Goal: Navigation & Orientation: Understand site structure

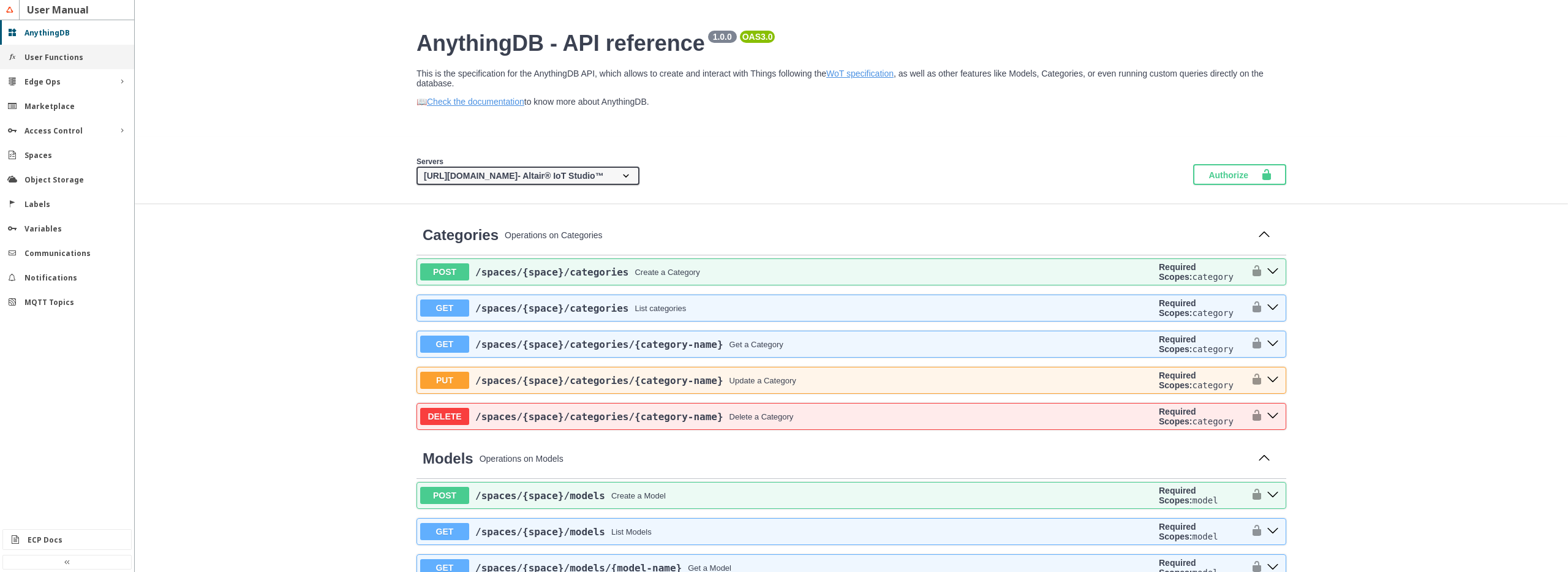
click at [0, 0] on slot "User Functions" at bounding box center [0, 0] width 0 height 0
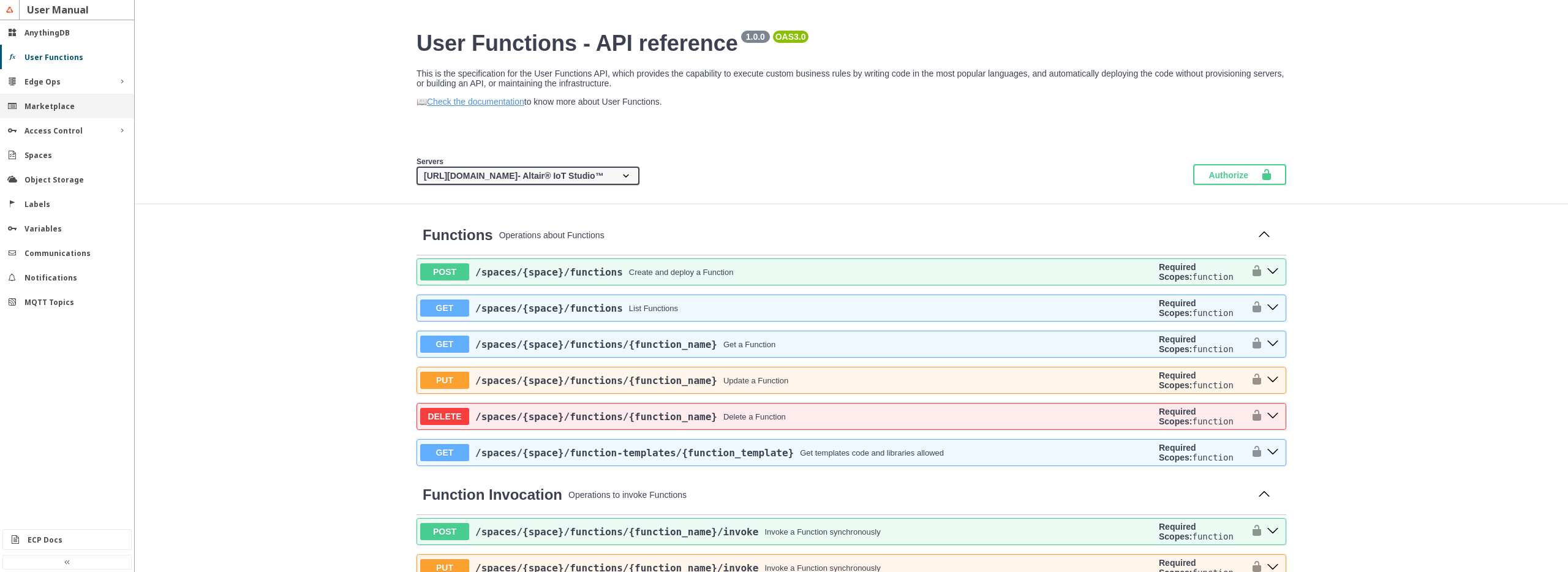
click at [0, 0] on slot "Marketplace" at bounding box center [0, 0] width 0 height 0
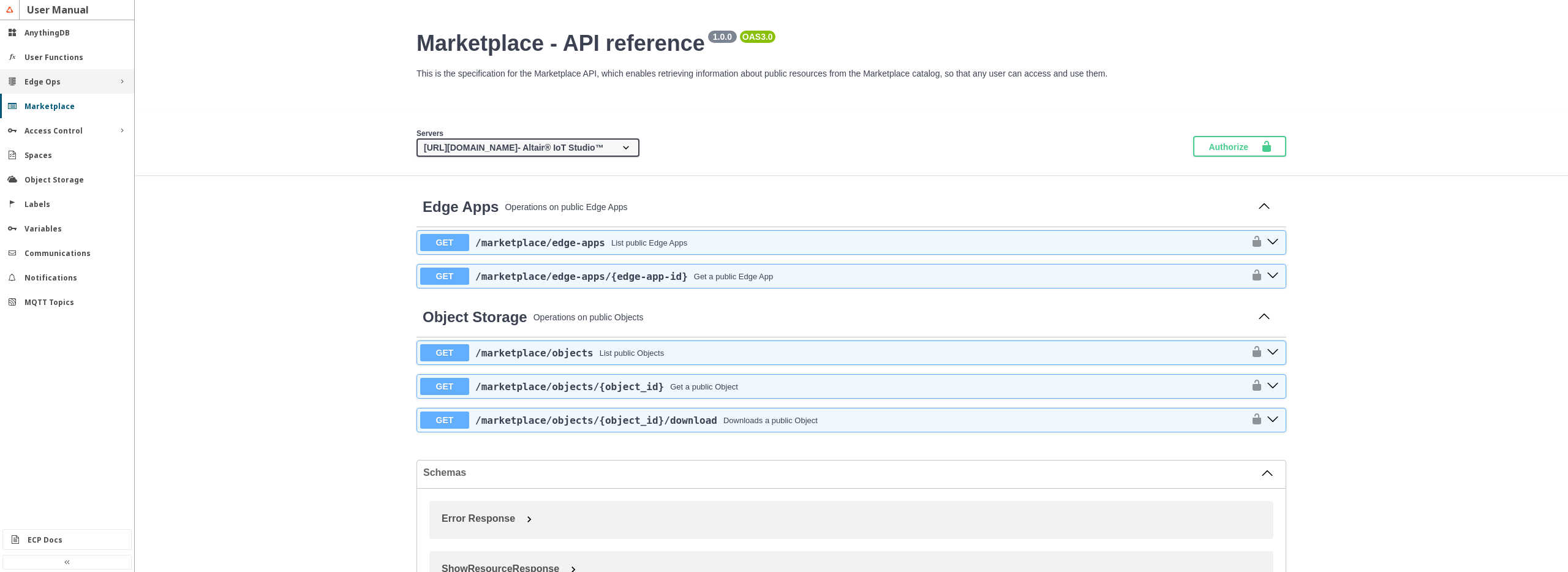
click at [48, 73] on div "Edge Ops" at bounding box center [67, 82] width 134 height 24
click at [0, 0] on slot "Cluster Management" at bounding box center [0, 0] width 0 height 0
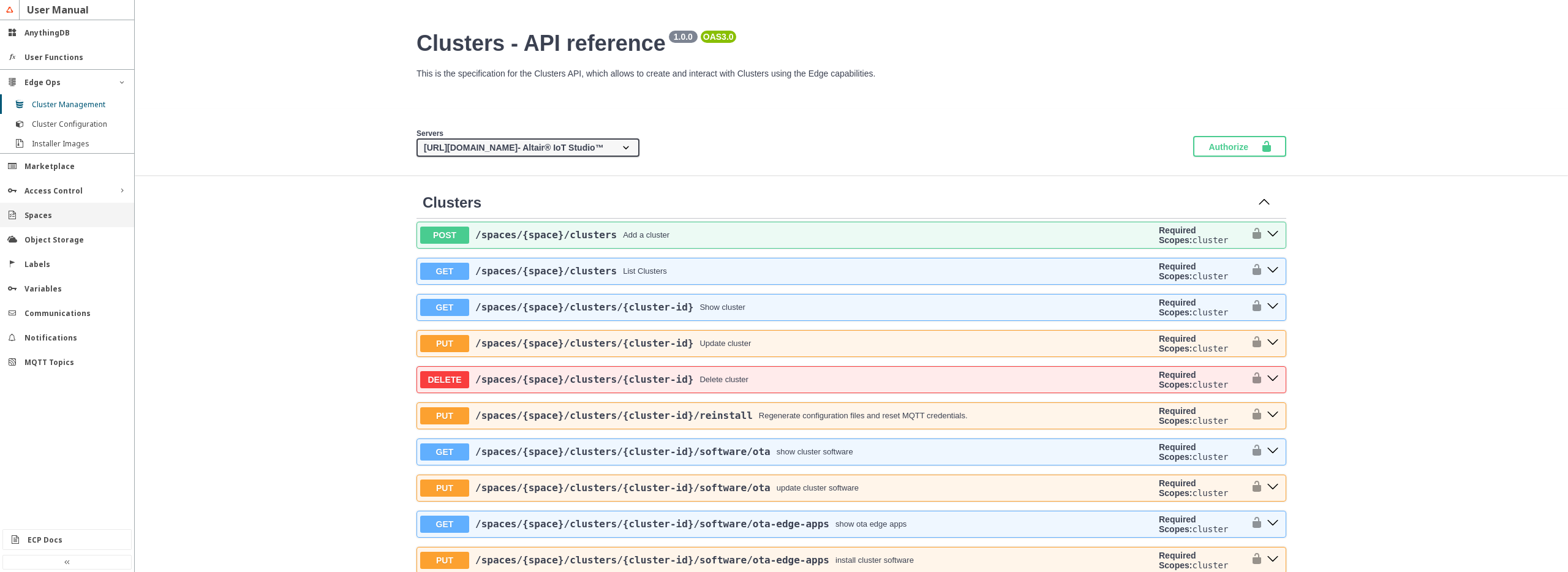
click at [50, 208] on div "Spaces" at bounding box center [67, 215] width 134 height 24
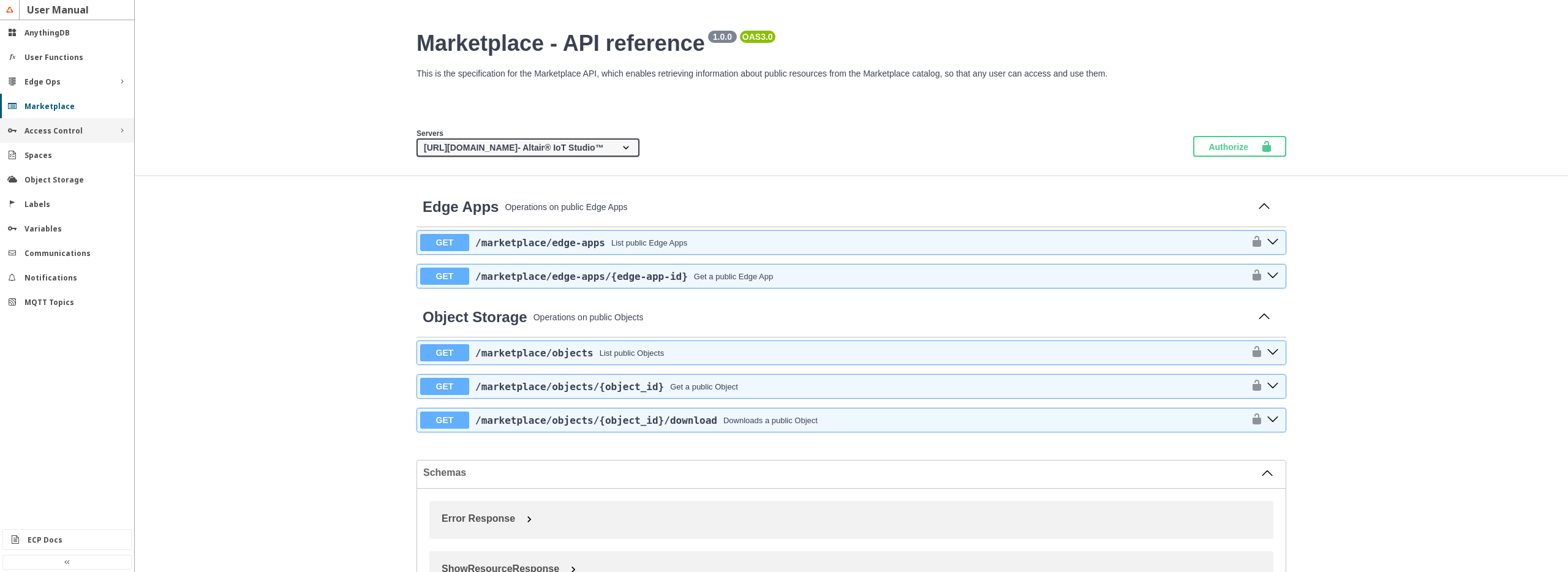
click at [0, 0] on slot "Access Control" at bounding box center [0, 0] width 0 height 0
click at [0, 0] on slot "Edge Ops" at bounding box center [0, 0] width 0 height 0
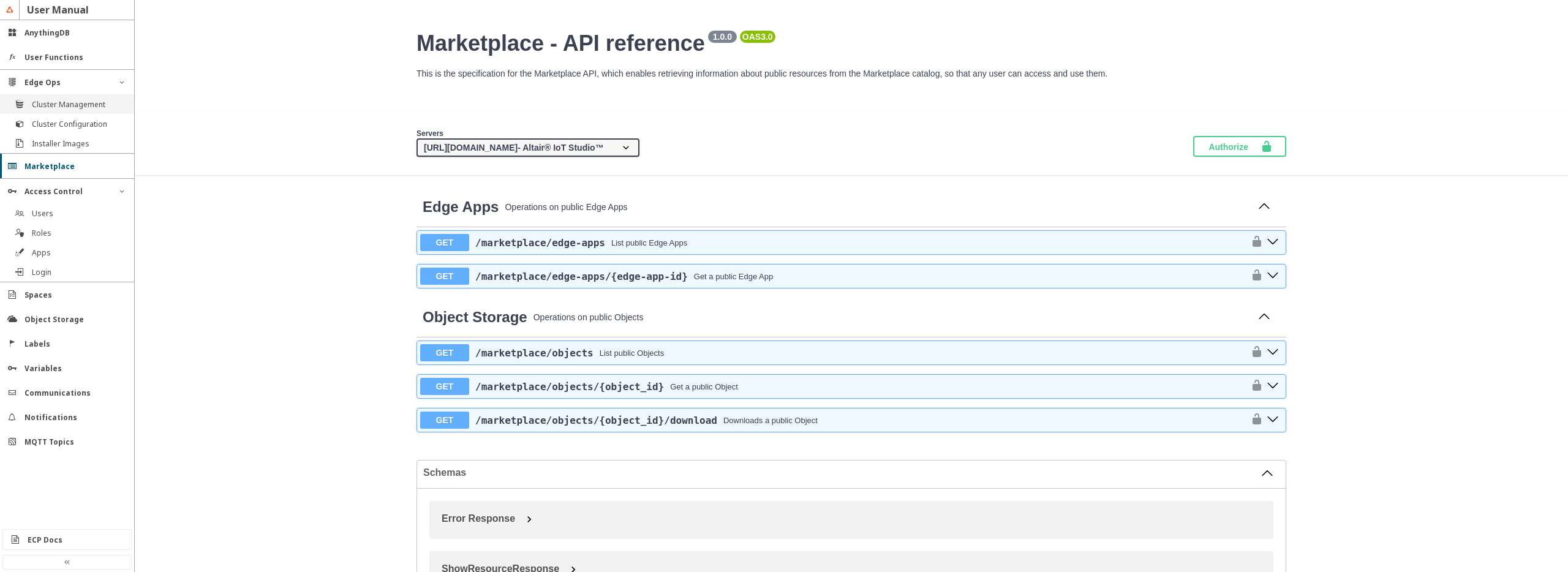
click at [0, 0] on slot "Cluster Management" at bounding box center [0, 0] width 0 height 0
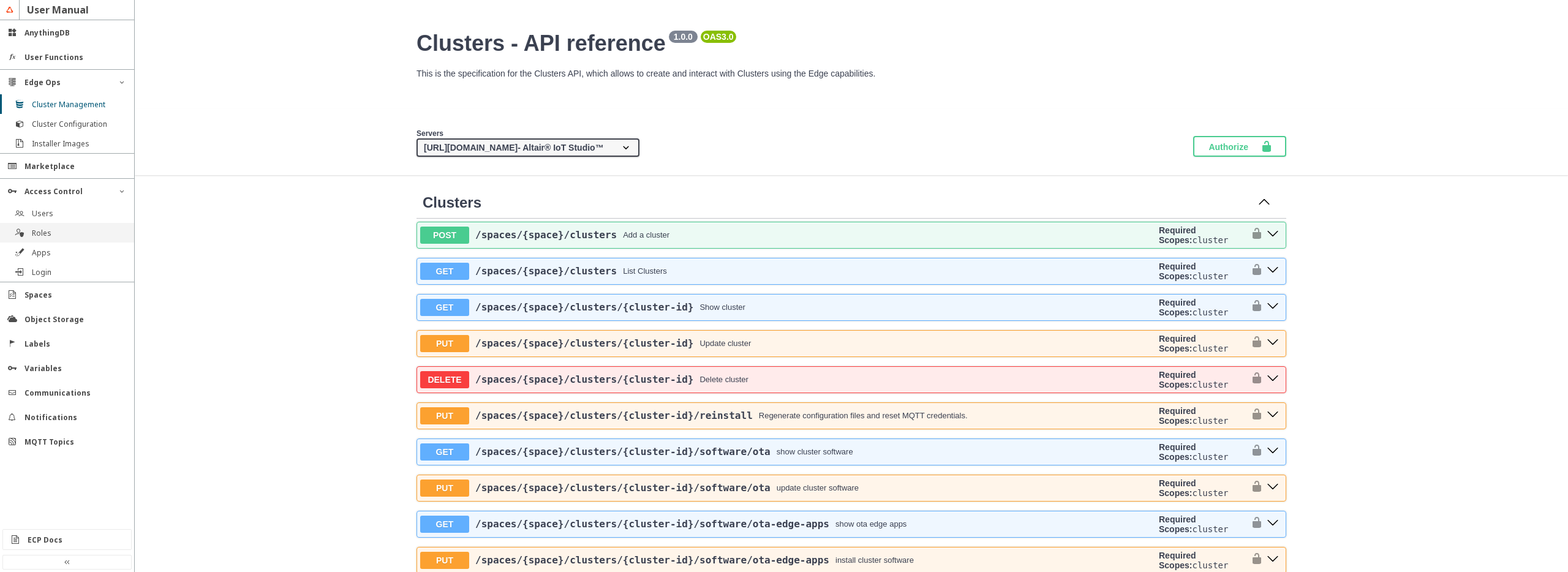
click at [0, 0] on slot "Roles" at bounding box center [0, 0] width 0 height 0
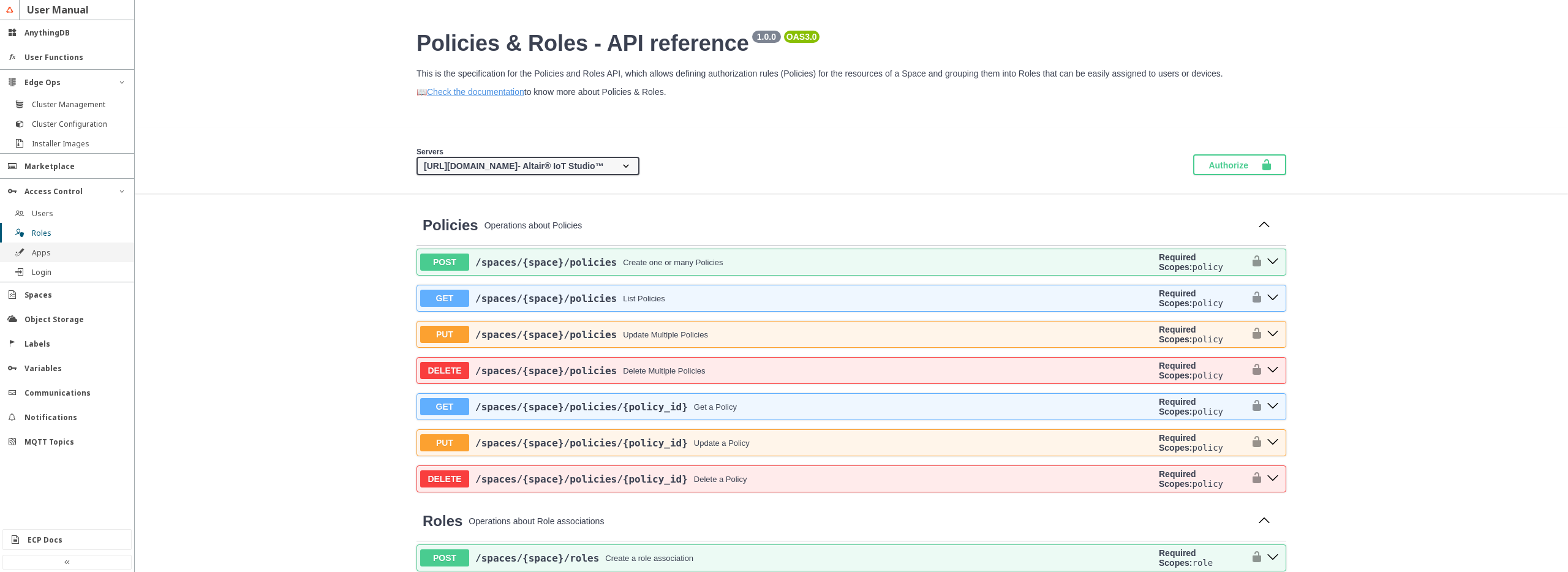
click at [51, 252] on div "Apps" at bounding box center [72, 253] width 80 height 10
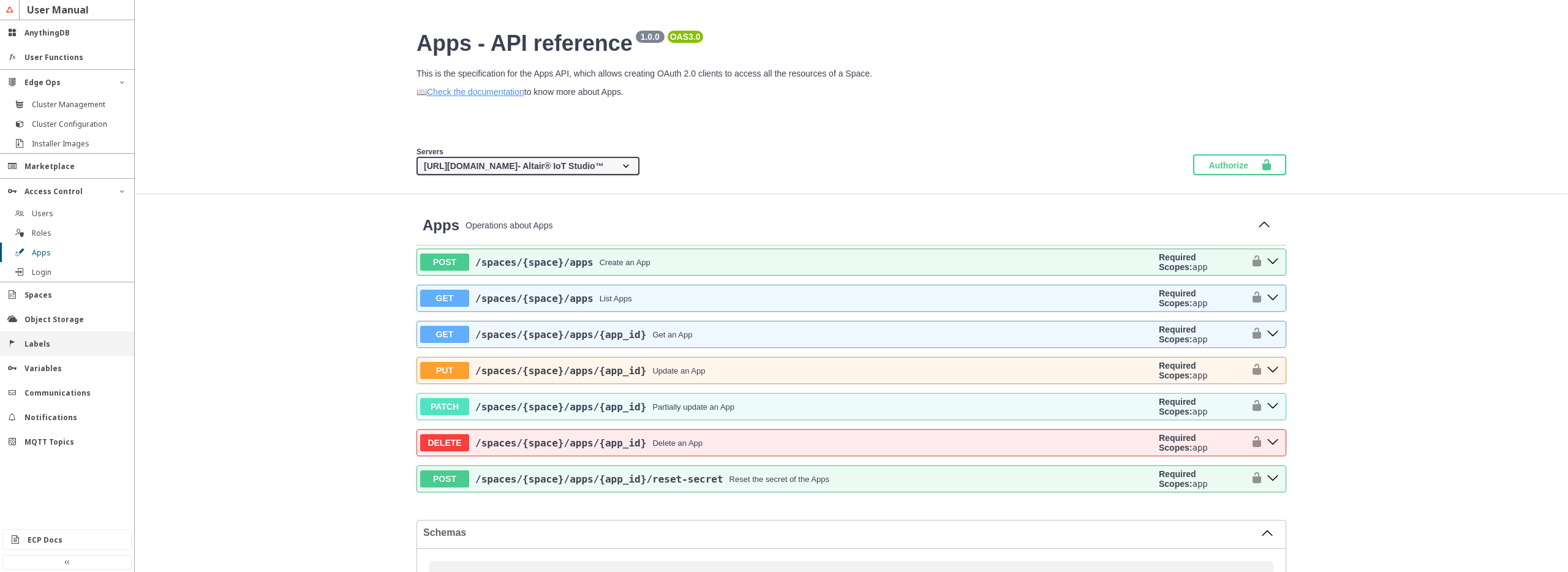
click at [50, 345] on div "Labels" at bounding box center [71, 344] width 95 height 10
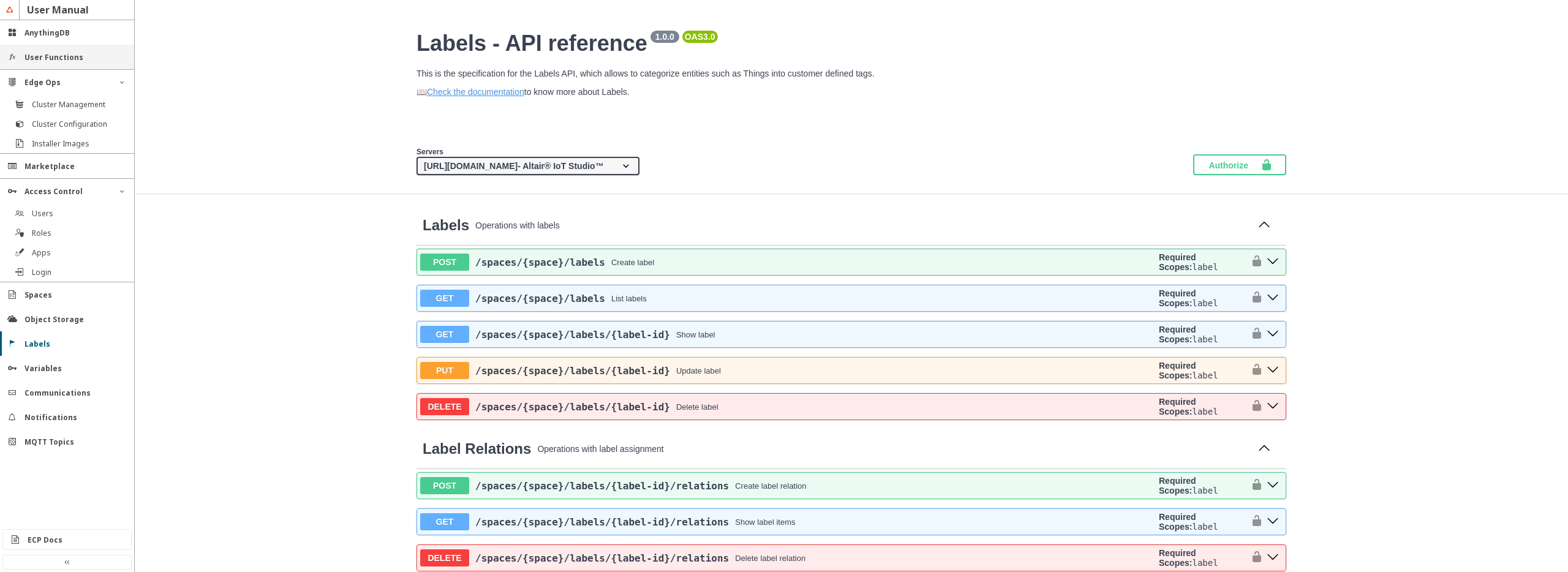
click at [0, 0] on slot "User Functions" at bounding box center [0, 0] width 0 height 0
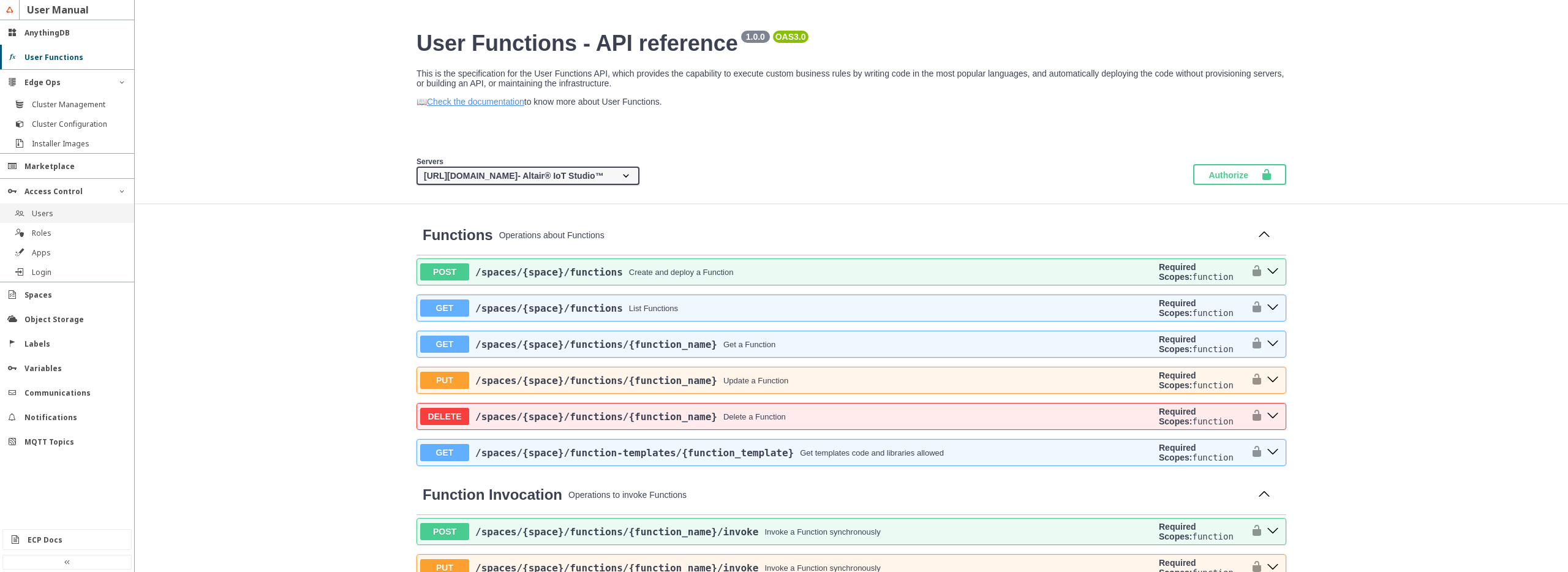
click at [50, 220] on div "Users" at bounding box center [67, 213] width 134 height 20
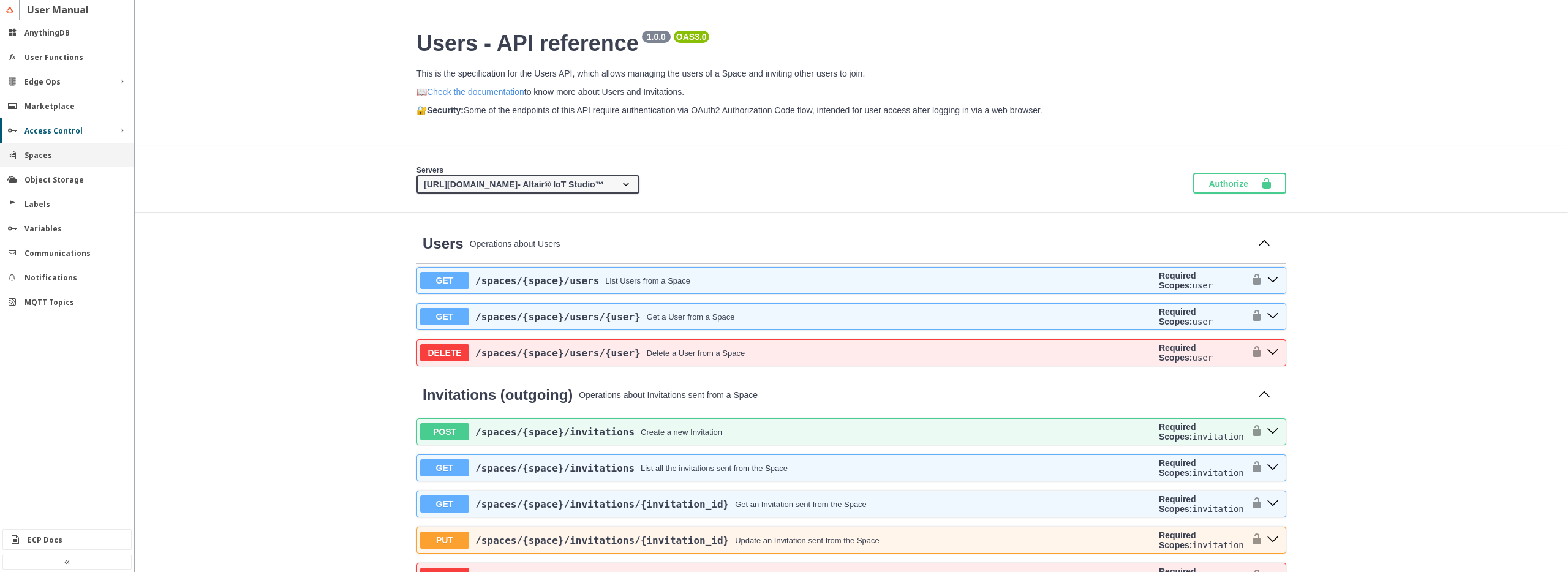
click at [0, 0] on slot "Spaces" at bounding box center [0, 0] width 0 height 0
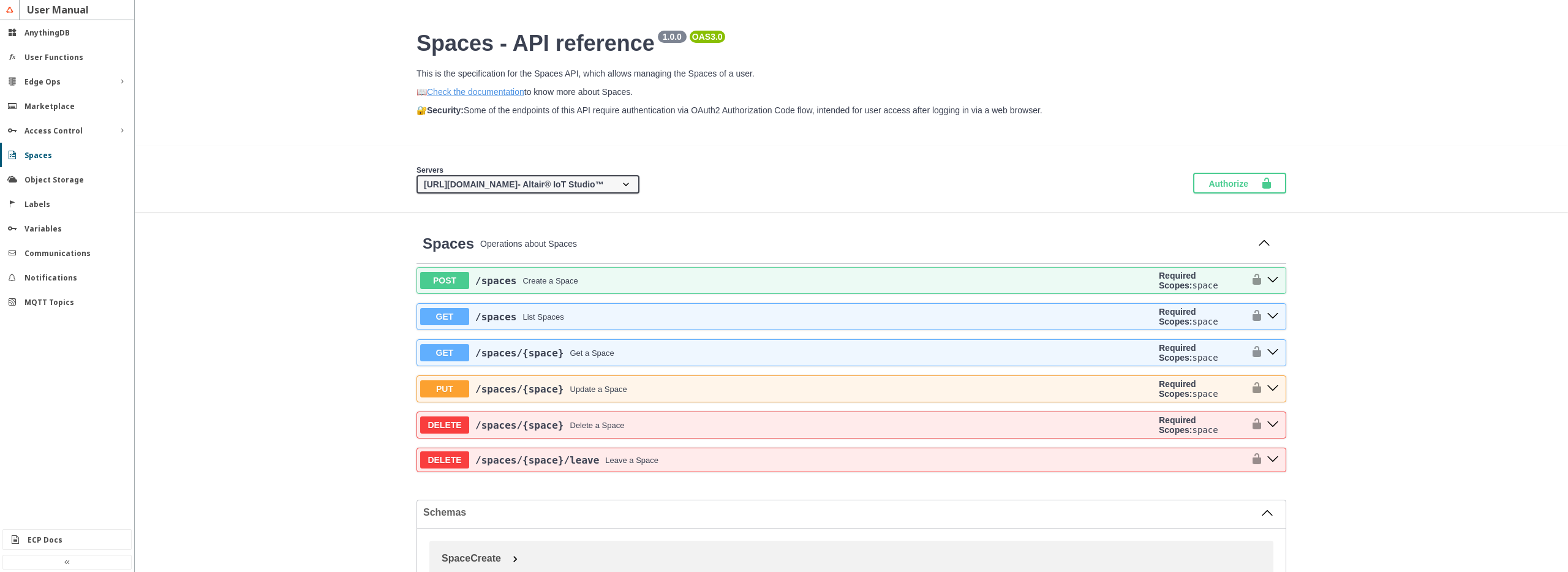
click at [269, 212] on div "Servers https://api.swx.altairone.com - Altair® IoT Studio™ {protocol}://{addre…" at bounding box center [852, 179] width 1434 height 66
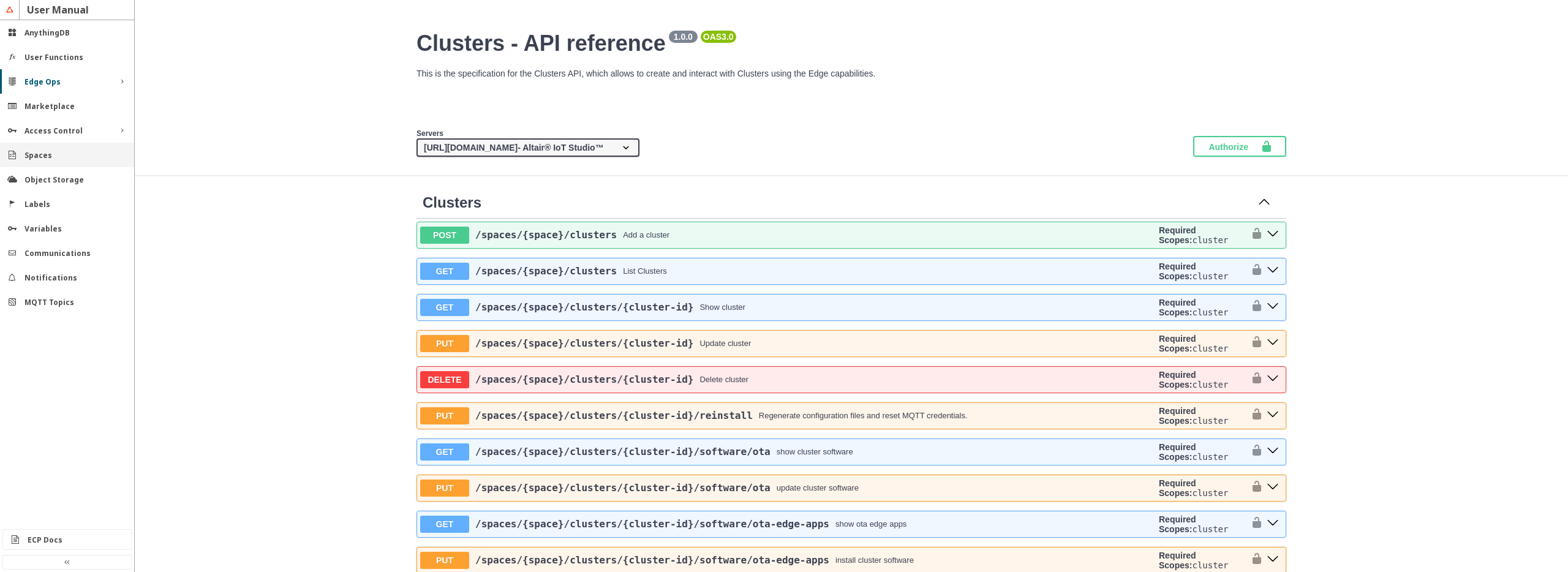
click at [0, 0] on slot "Spaces" at bounding box center [0, 0] width 0 height 0
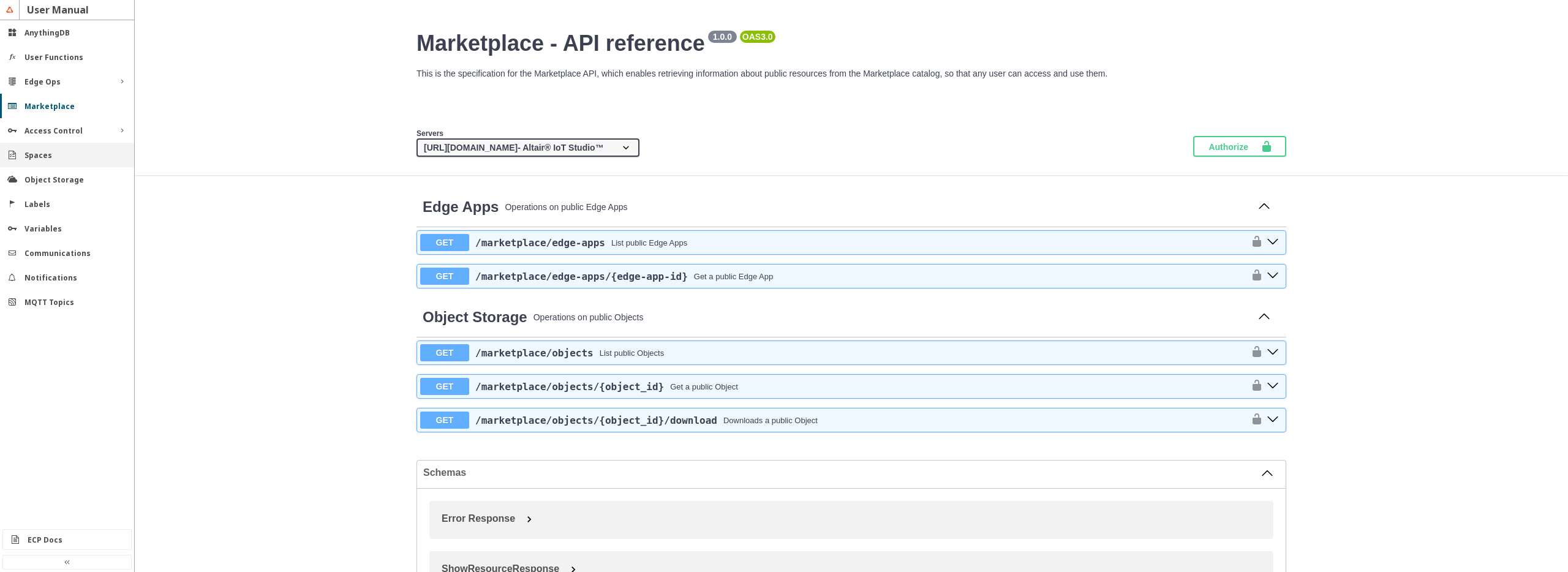
click at [0, 0] on slot "Spaces" at bounding box center [0, 0] width 0 height 0
click at [51, 88] on div "Edge Ops" at bounding box center [67, 82] width 134 height 24
click at [0, 0] on slot "Cluster Management" at bounding box center [0, 0] width 0 height 0
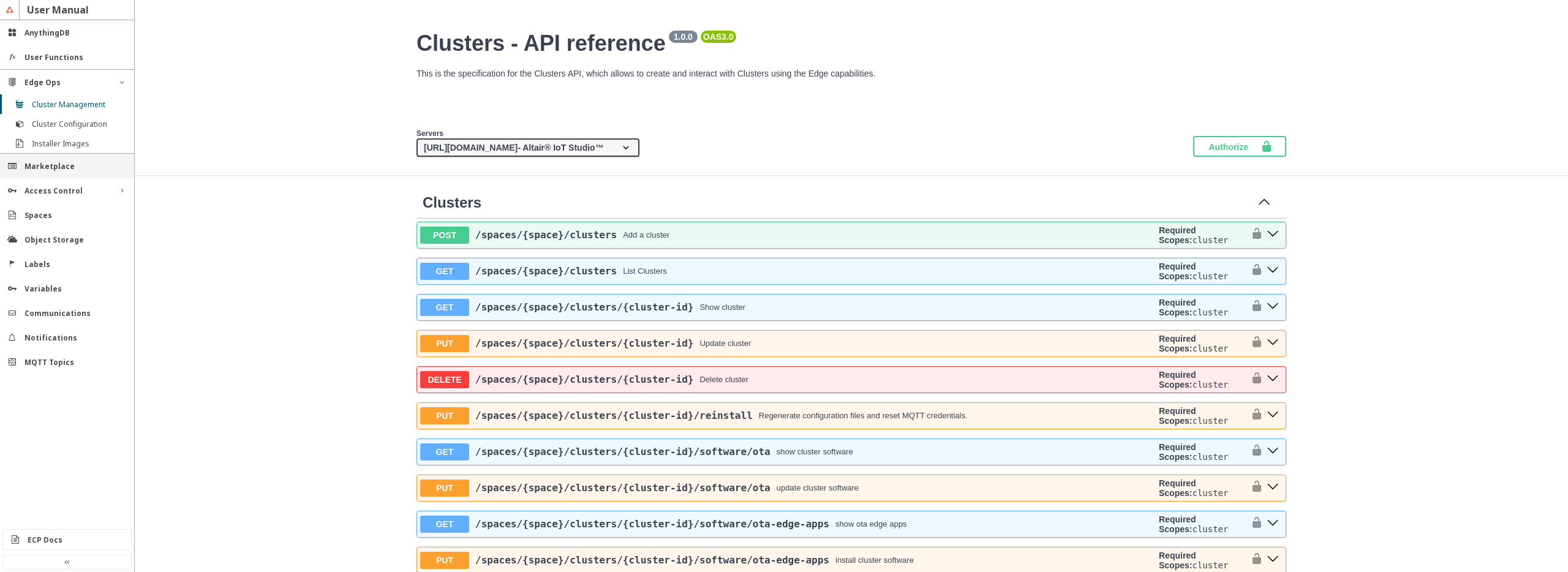
click at [0, 0] on slot "Marketplace" at bounding box center [0, 0] width 0 height 0
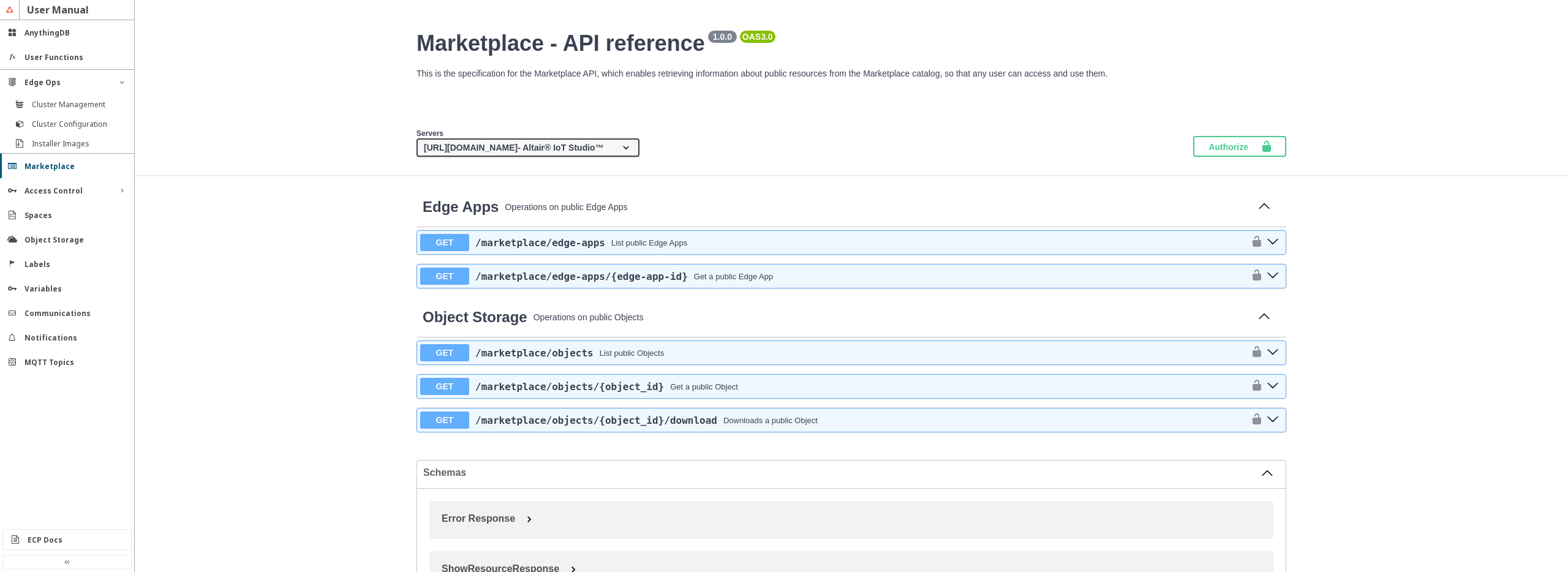
click at [245, 257] on div "Marketplace - API reference 1.0.0 OAS 3.0 /static/media/marketplace_openapi.0be…" at bounding box center [852, 482] width 1434 height 902
click at [0, 0] on slot "Labels" at bounding box center [0, 0] width 0 height 0
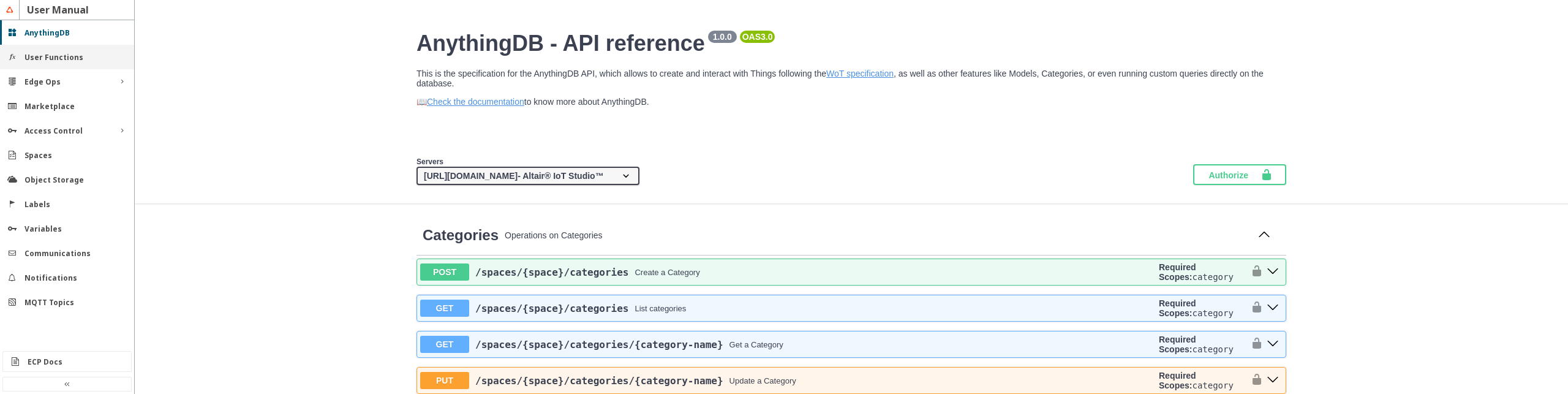
click at [0, 0] on slot "User Functions" at bounding box center [0, 0] width 0 height 0
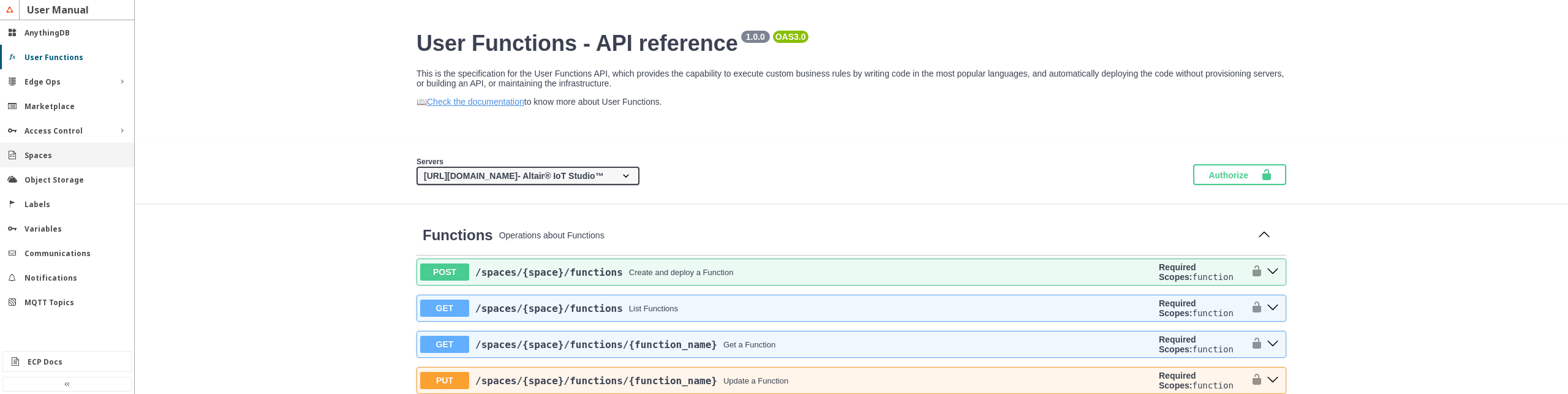
click at [58, 154] on div "Spaces" at bounding box center [71, 156] width 95 height 10
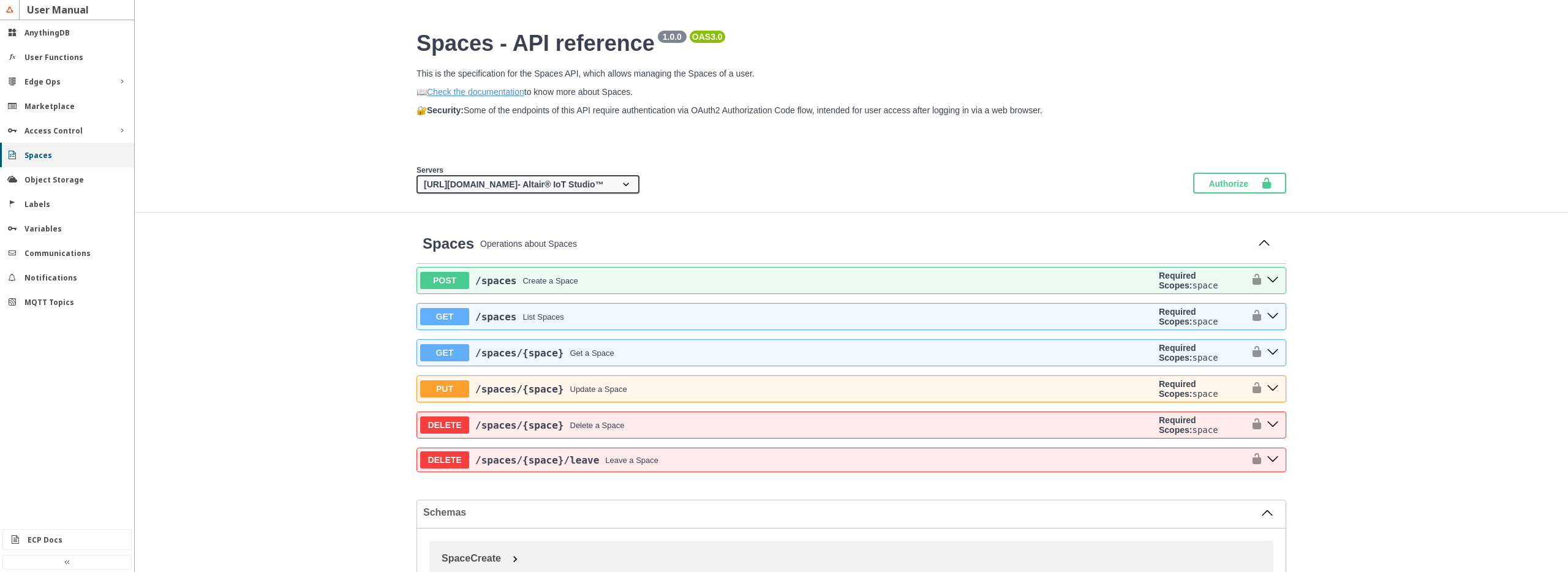
click at [64, 152] on div "Spaces" at bounding box center [71, 155] width 95 height 10
click at [0, 0] on slot "Access Control" at bounding box center [0, 0] width 0 height 0
click at [0, 0] on slot "Object Storage" at bounding box center [0, 0] width 0 height 0
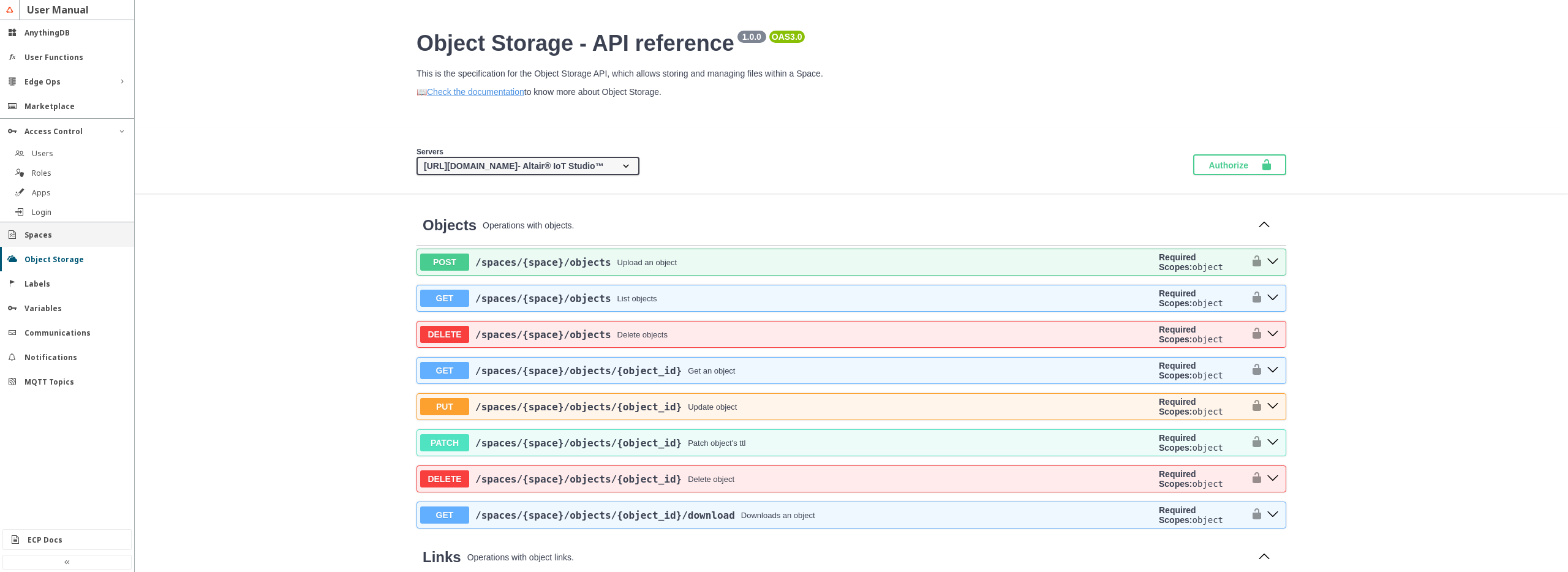
click at [0, 0] on slot "Spaces" at bounding box center [0, 0] width 0 height 0
